Goal: Task Accomplishment & Management: Manage account settings

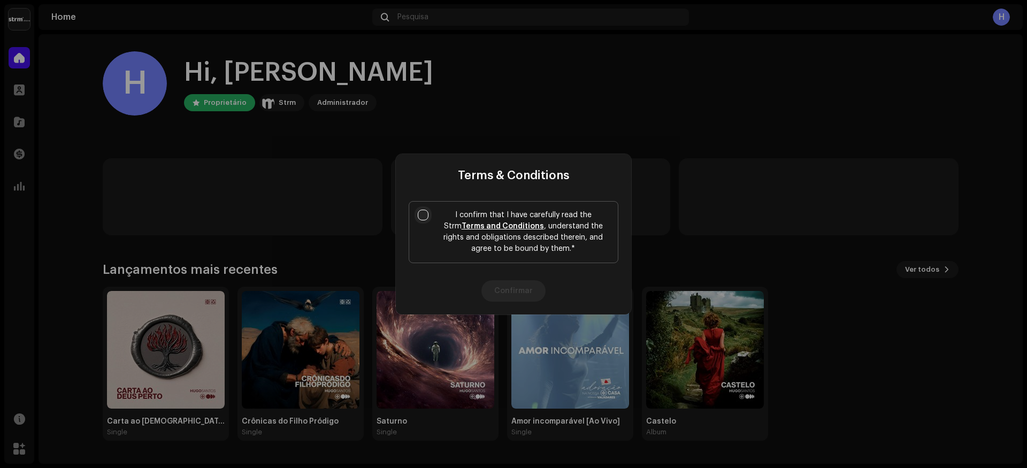
click at [421, 213] on input "I confirm that I have carefully read the Strm Terms and Conditions , understand…" at bounding box center [423, 215] width 11 height 11
checkbox input "true"
click at [528, 292] on button "Confirmar" at bounding box center [514, 290] width 64 height 21
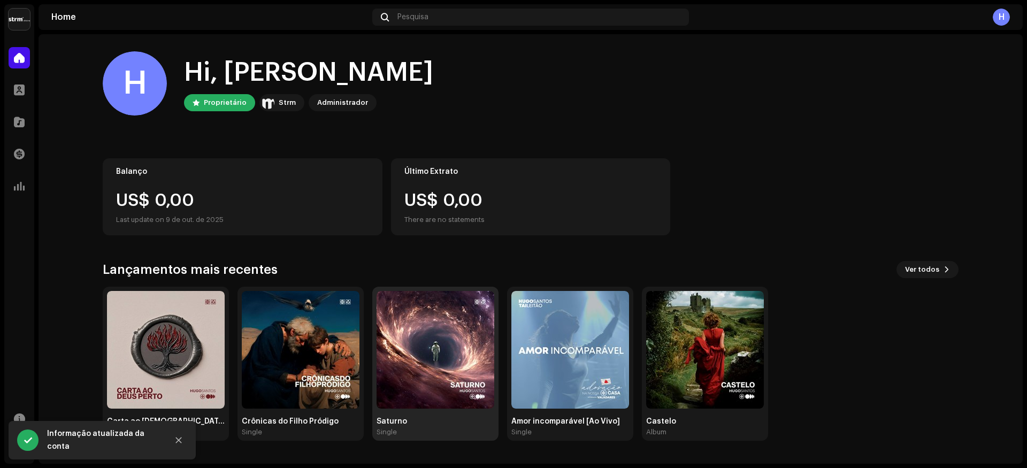
click at [447, 342] on img at bounding box center [436, 350] width 118 height 118
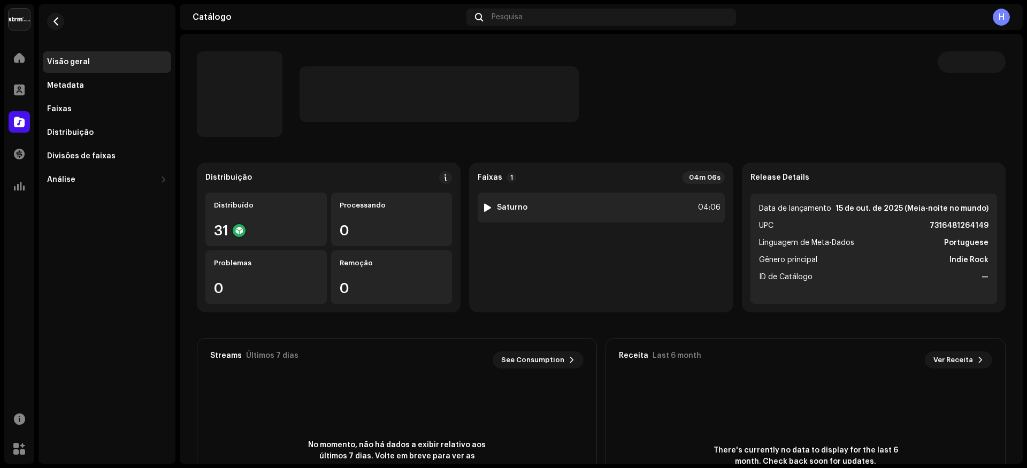
click at [559, 203] on div "1 Saturno 04:06" at bounding box center [601, 208] width 247 height 30
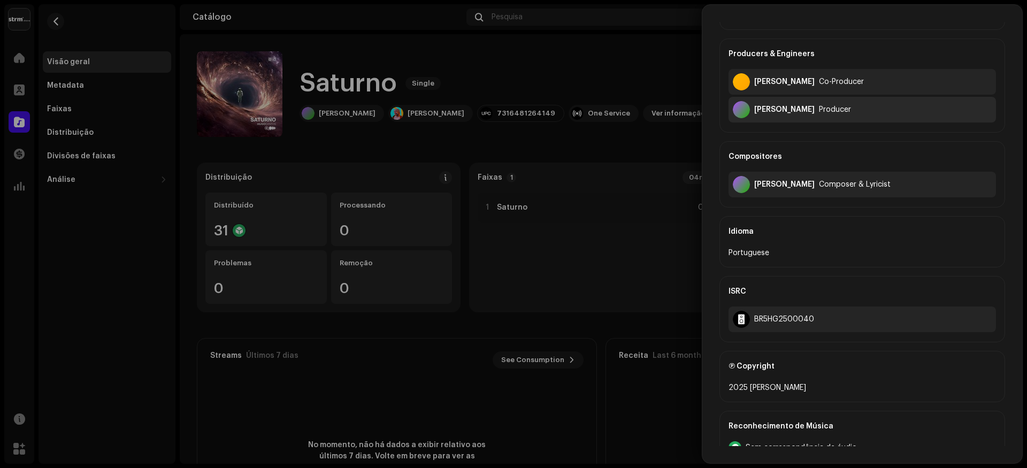
scroll to position [252, 0]
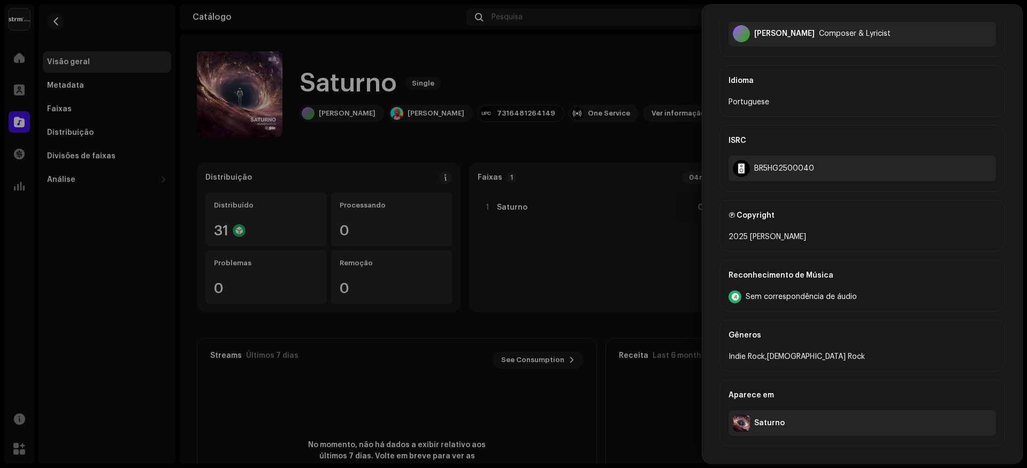
click at [763, 425] on div "Saturno" at bounding box center [770, 423] width 31 height 9
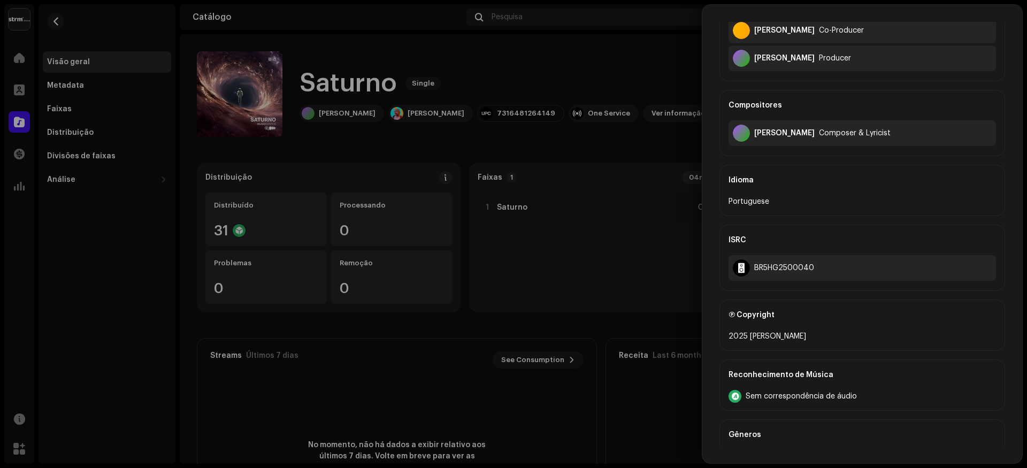
scroll to position [0, 0]
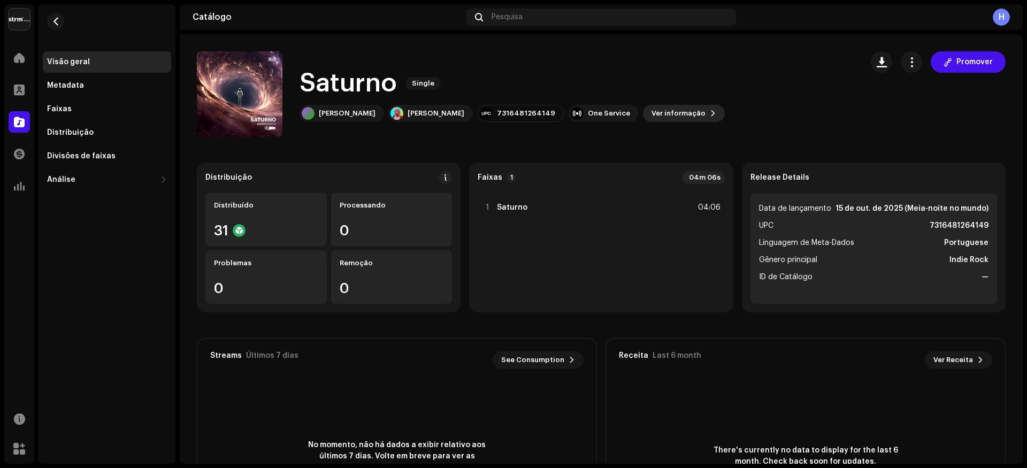
click at [652, 112] on span "Ver informação" at bounding box center [679, 113] width 54 height 21
click at [907, 58] on span "button" at bounding box center [912, 62] width 10 height 9
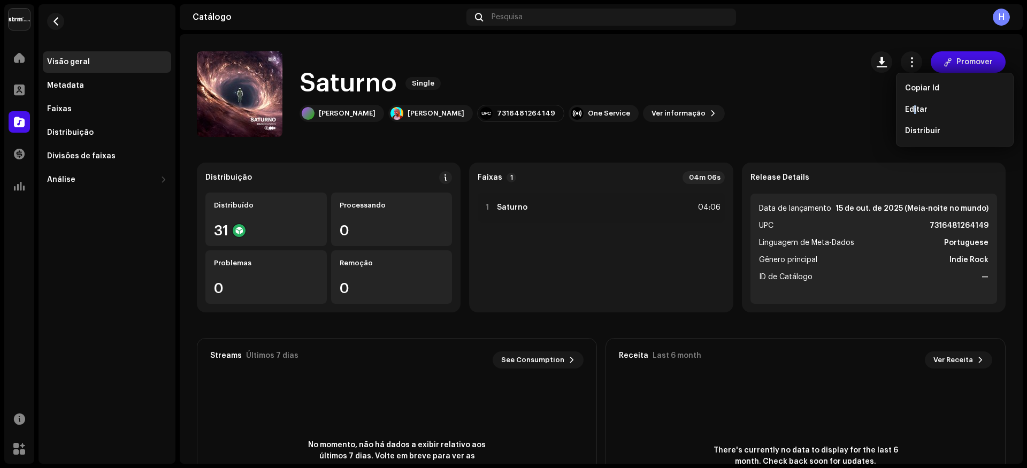
click at [916, 109] on span "Editar" at bounding box center [916, 109] width 22 height 9
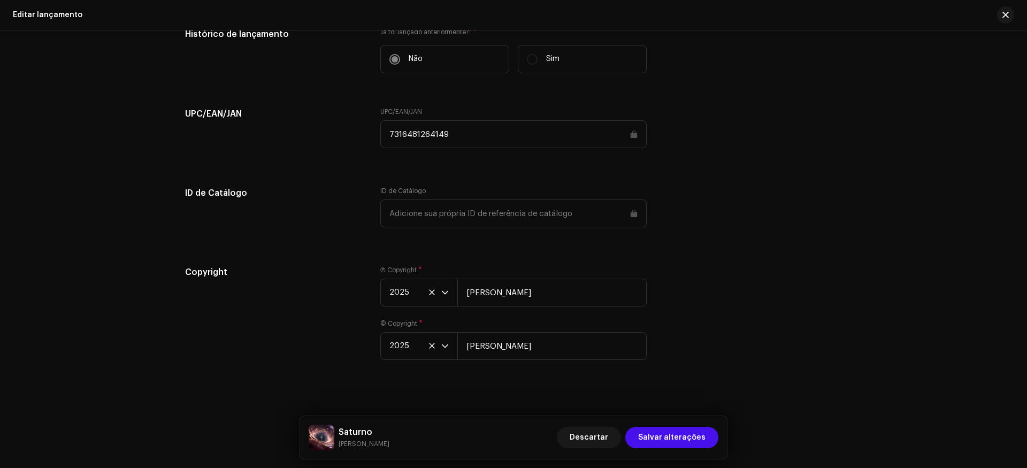
scroll to position [1473, 0]
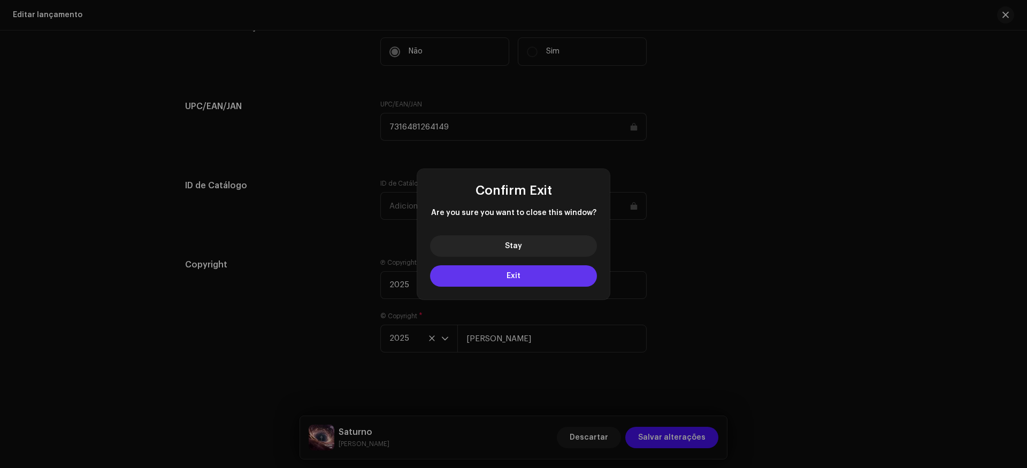
click at [542, 273] on button "Exit" at bounding box center [513, 275] width 167 height 21
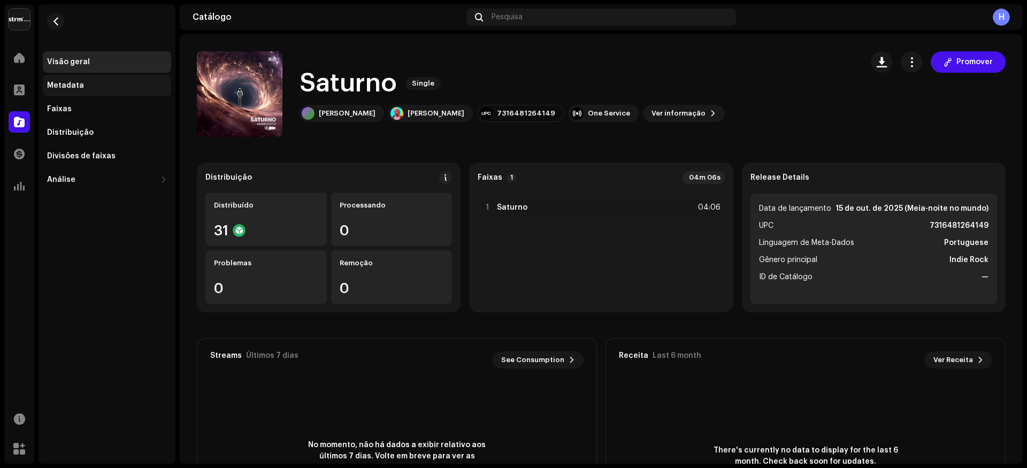
click at [78, 85] on div "Metadata" at bounding box center [65, 85] width 37 height 9
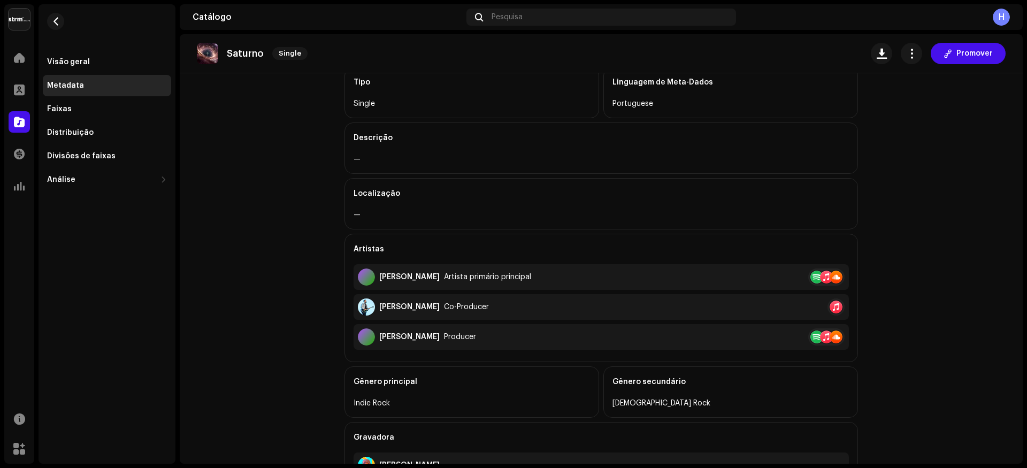
scroll to position [286, 0]
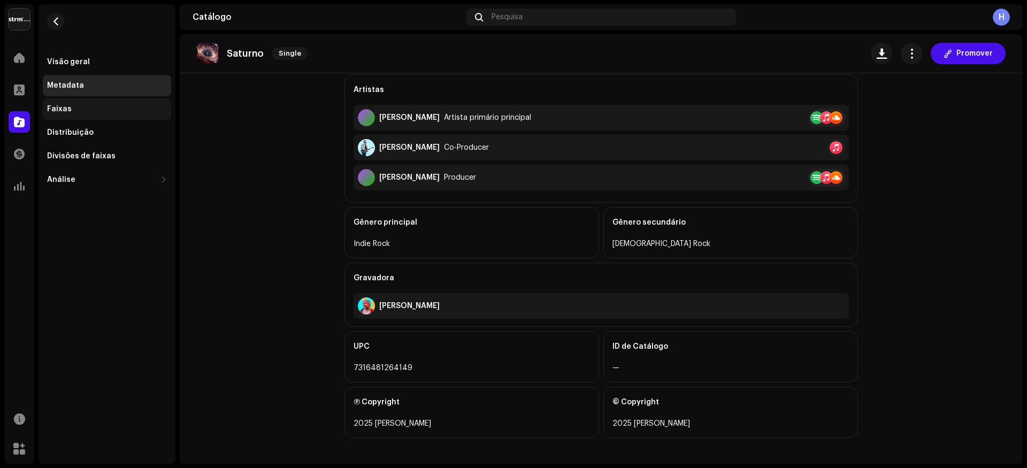
drag, startPoint x: 50, startPoint y: 111, endPoint x: 64, endPoint y: 111, distance: 14.4
click at [50, 110] on div "Faixas" at bounding box center [59, 109] width 25 height 9
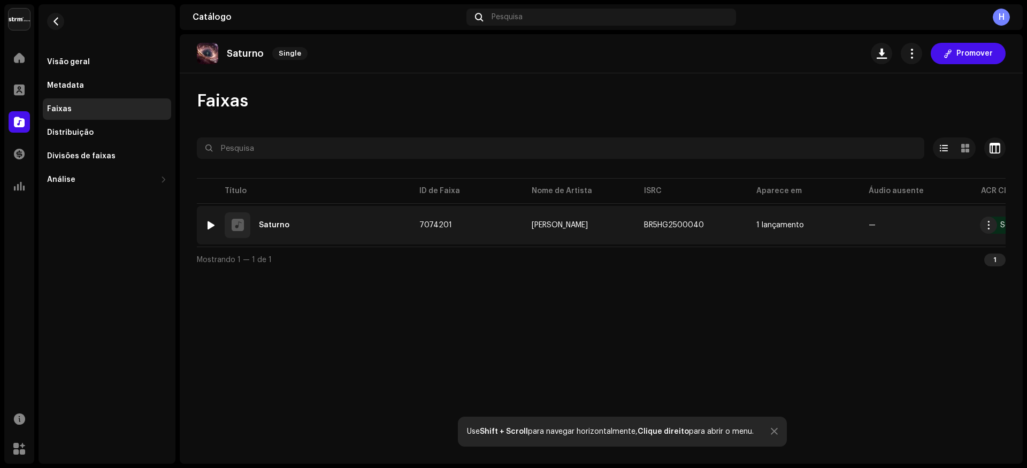
click at [302, 230] on div "1 Saturno" at bounding box center [303, 225] width 197 height 26
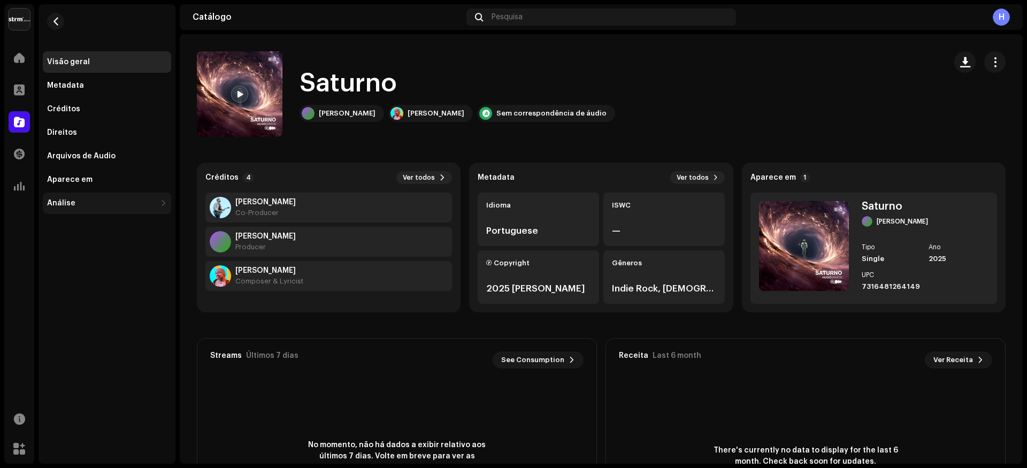
click at [74, 201] on div "Análise" at bounding box center [101, 203] width 109 height 9
